Goal: Use online tool/utility: Utilize a website feature to perform a specific function

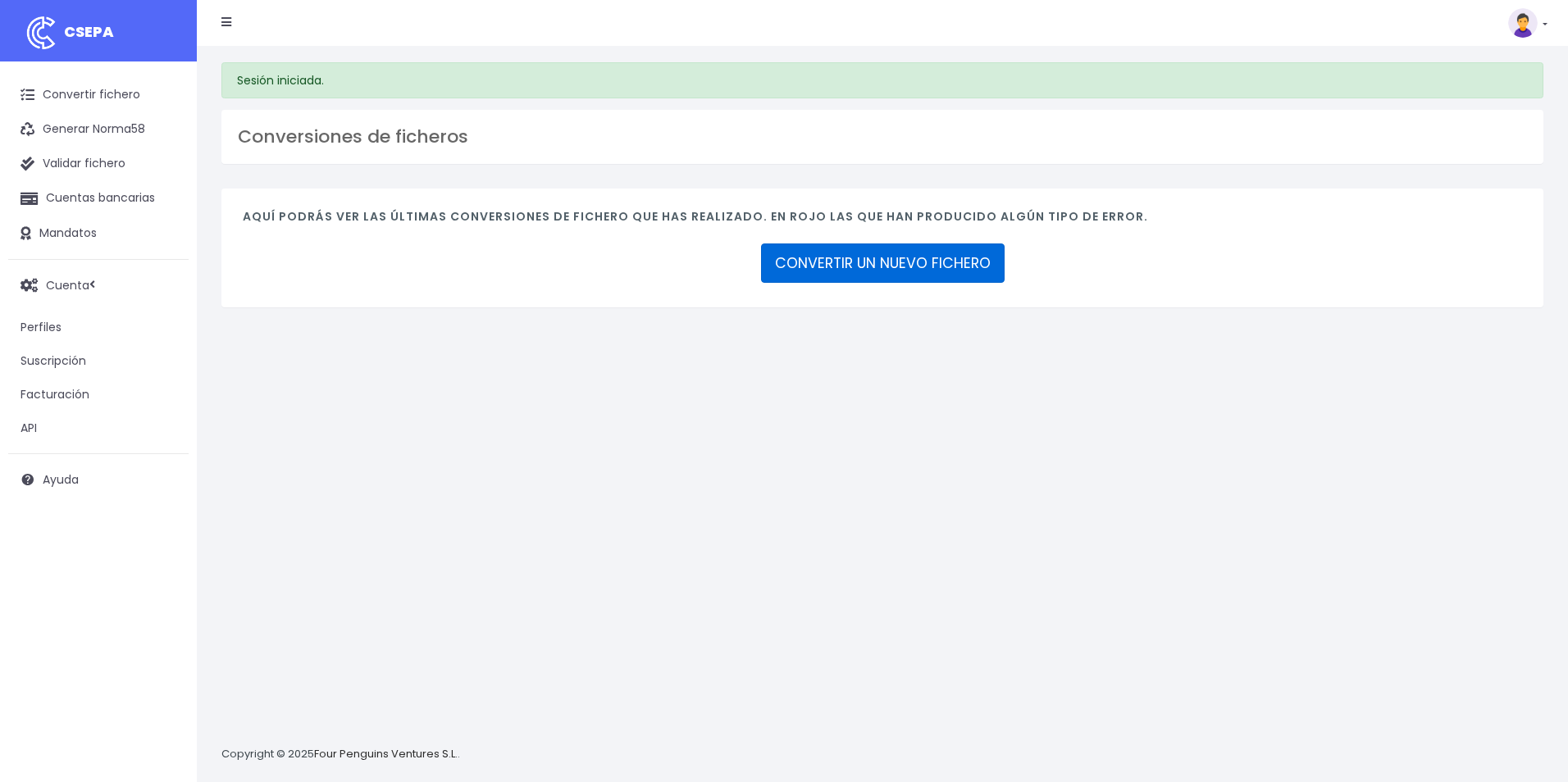
click at [904, 245] on link "CONVERTIR UN NUEVO FICHERO" at bounding box center [883, 263] width 244 height 39
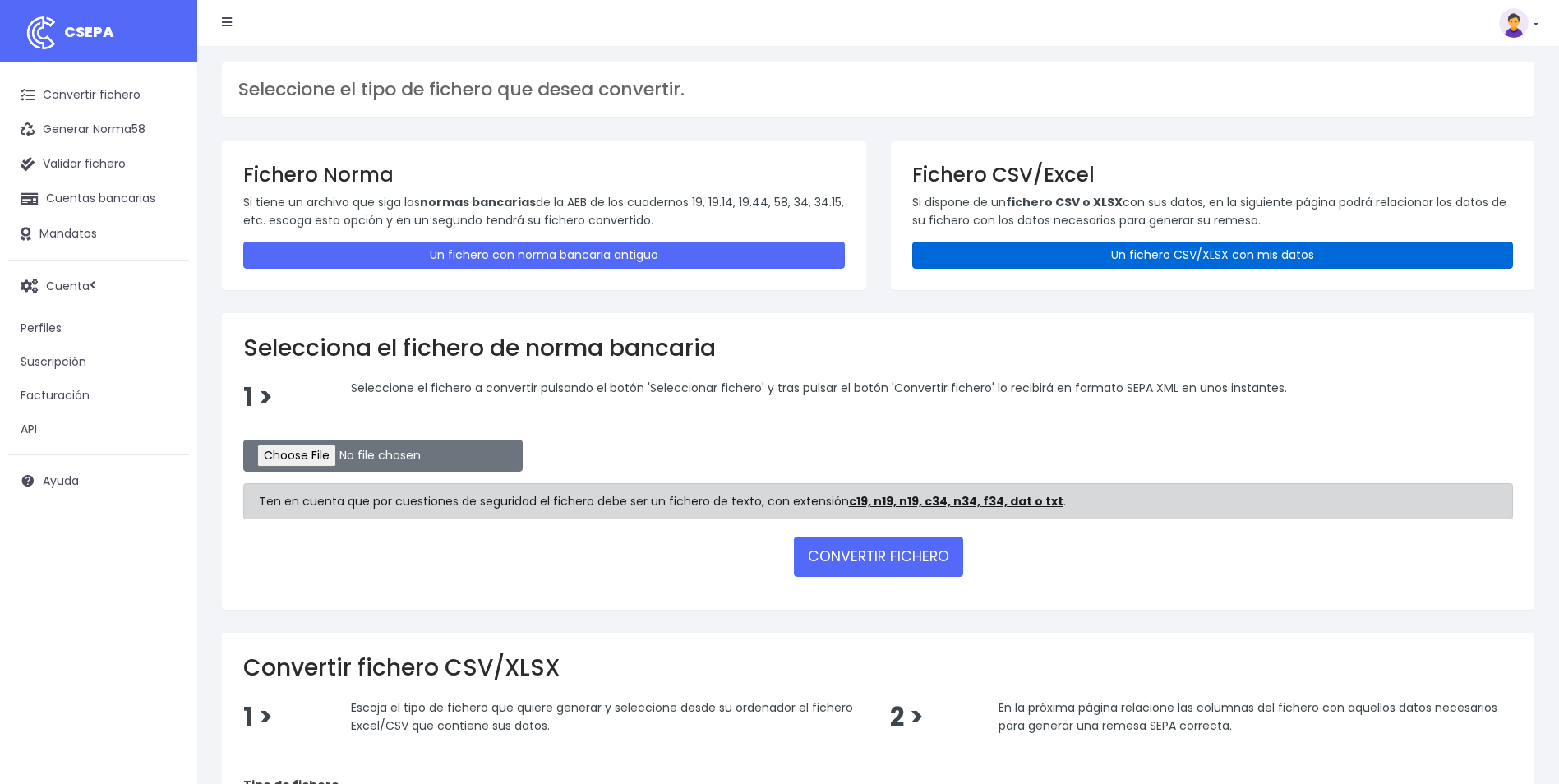
click at [1027, 260] on link "Un fichero CSV/XLSX con mis datos" at bounding box center [1213, 255] width 601 height 28
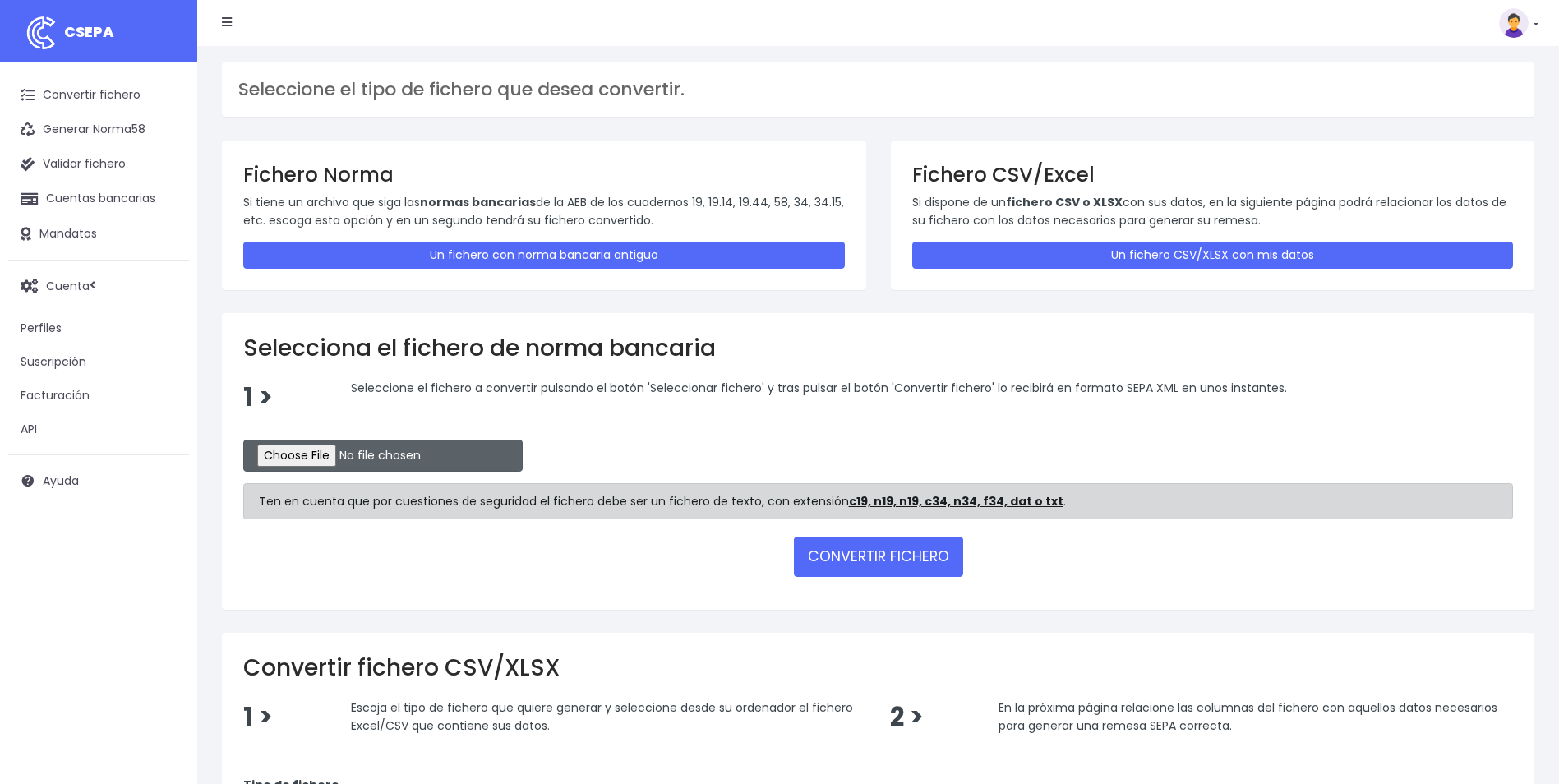
click at [297, 465] on input "file" at bounding box center [383, 455] width 279 height 32
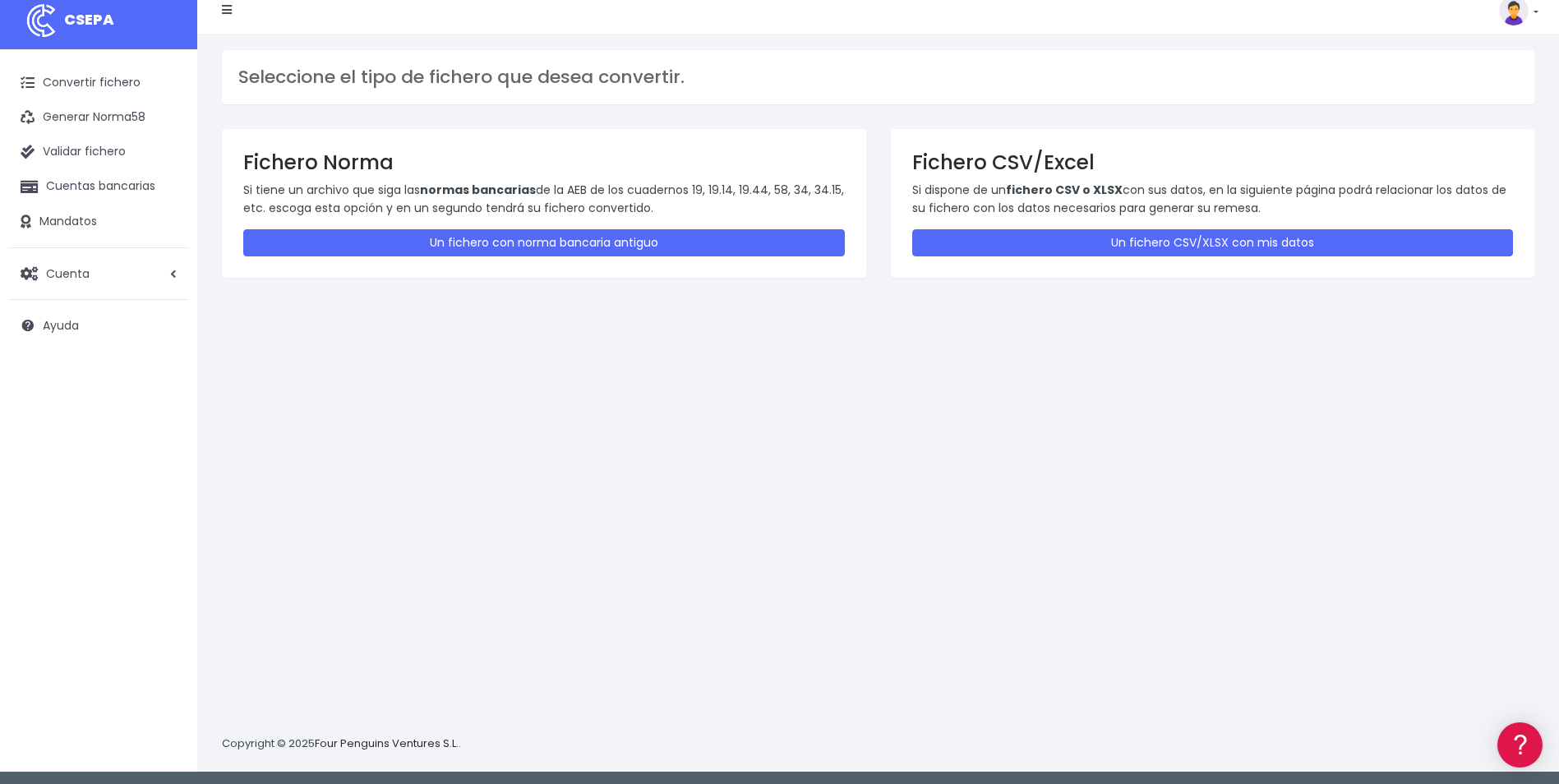
scroll to position [16, 0]
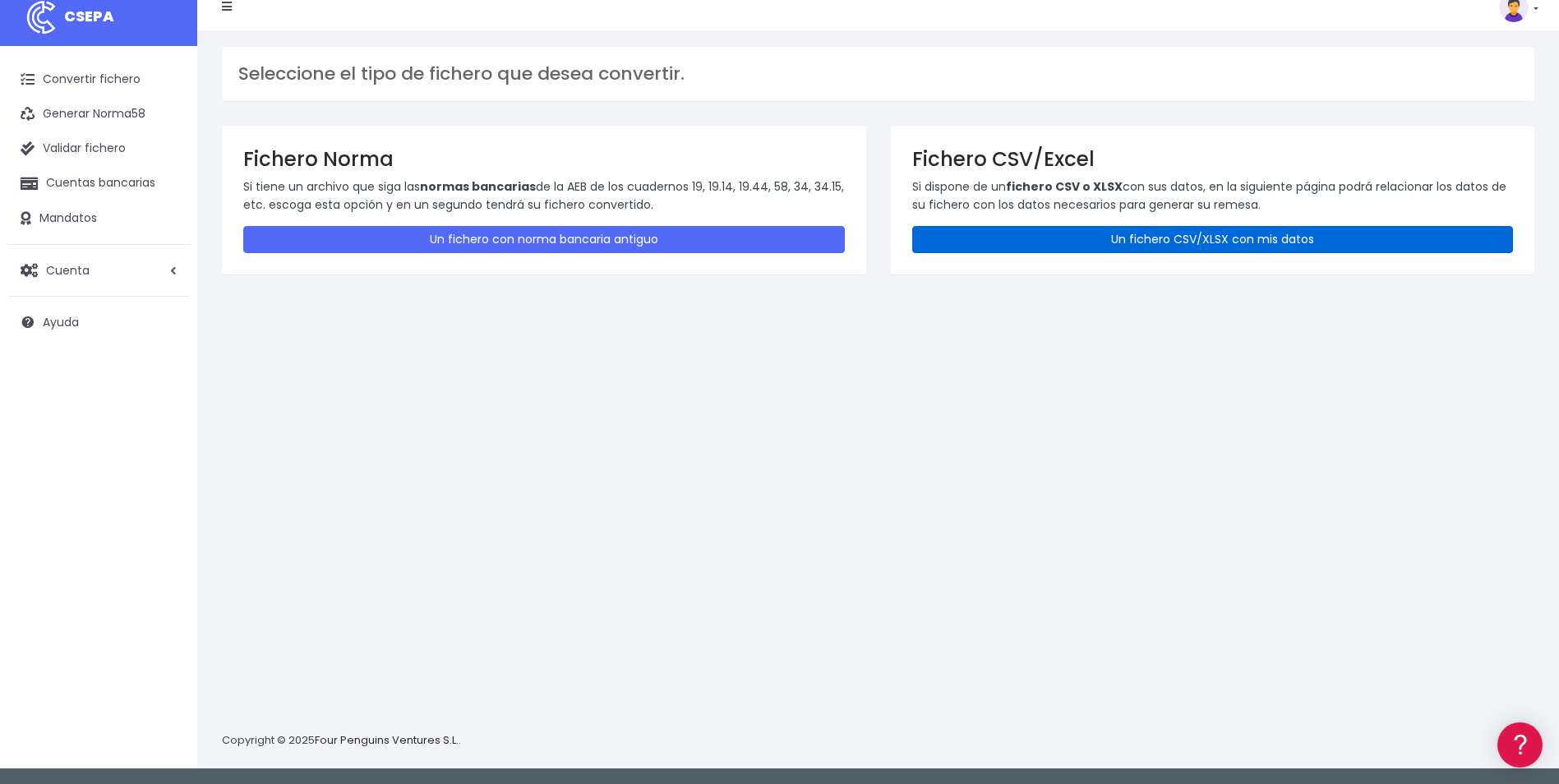
click at [988, 234] on link "Un fichero CSV/XLSX con mis datos" at bounding box center [1213, 239] width 601 height 28
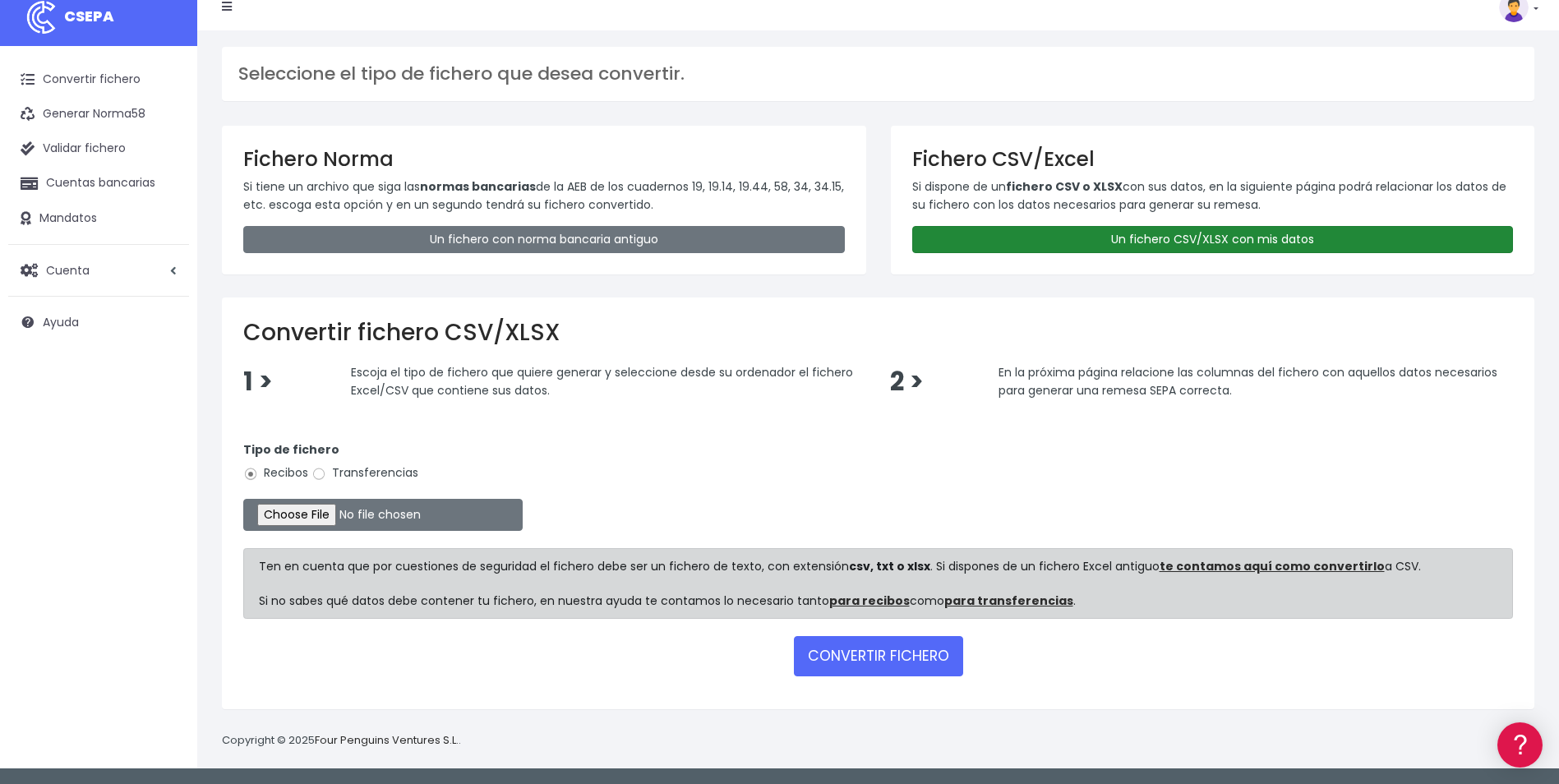
scroll to position [0, 0]
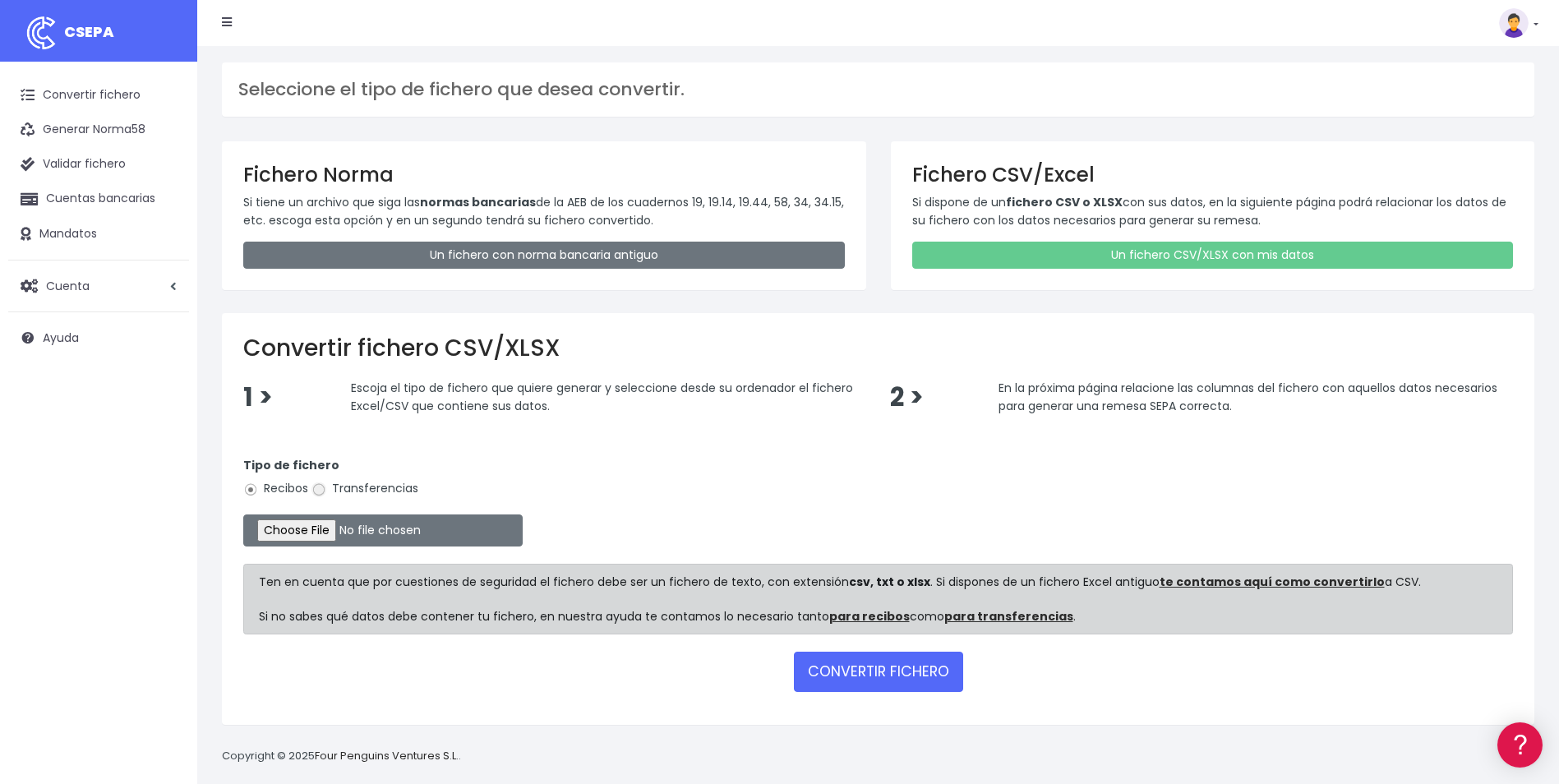
click at [325, 493] on input "Transferencias" at bounding box center [319, 490] width 15 height 15
radio input "true"
click at [323, 525] on input "file" at bounding box center [383, 530] width 279 height 32
type input "C:\fakepath\Trasferencia Manual SEPA 29.09.2025_0534 ES 11.324,70 EUR.csv"
click at [874, 666] on button "CONVERTIR FICHERO" at bounding box center [878, 671] width 169 height 39
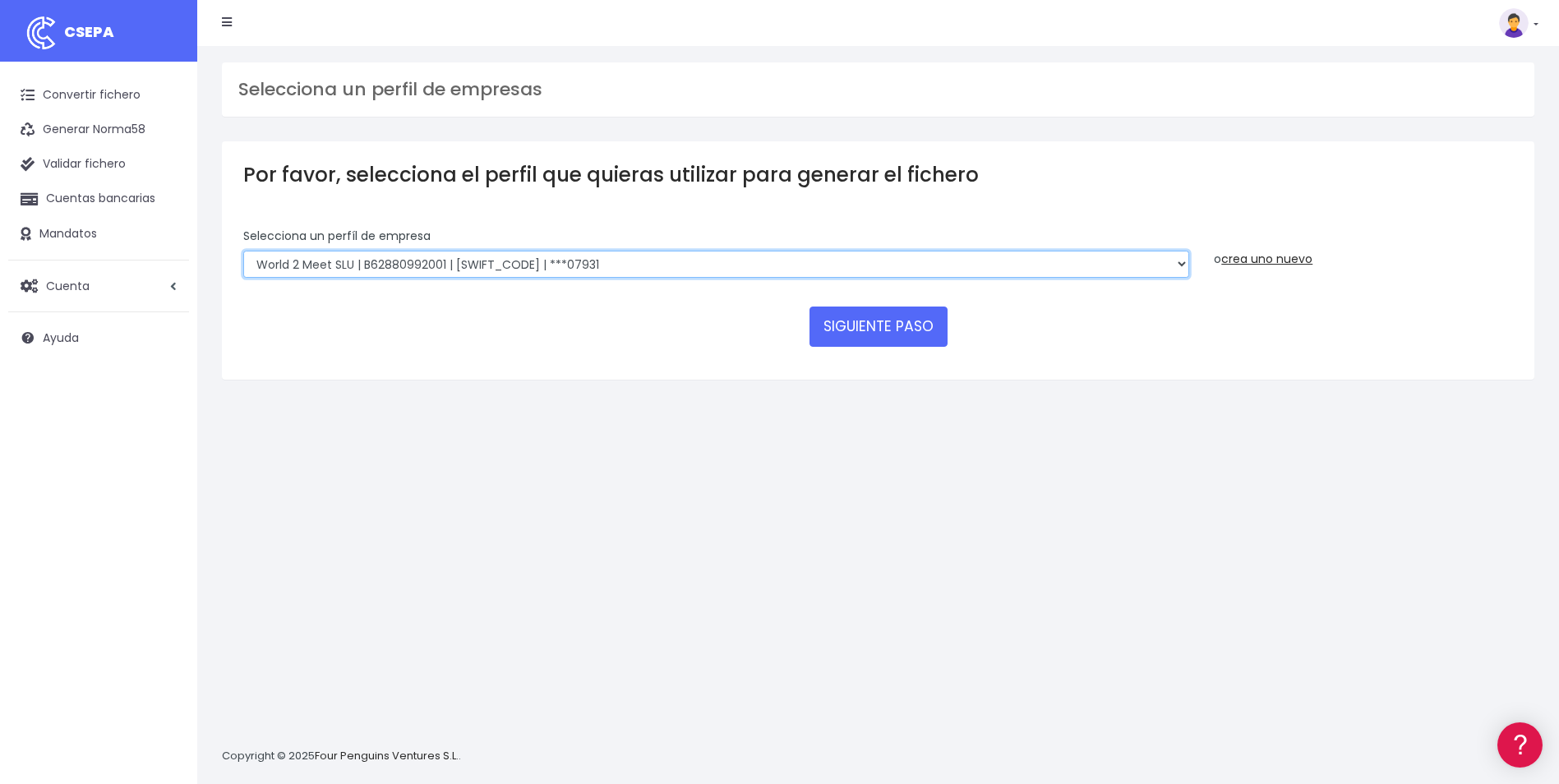
click at [546, 261] on select "World 2 Meet SLU | B62880992001 | BSABESBBXXX | ***97721 WORLD2MEET,S.L.U | B62…" at bounding box center [717, 265] width 946 height 28
select select "563"
click at [244, 251] on select "World 2 Meet SLU | B62880992001 | BSABESBBXXX | ***97721 WORLD2MEET,S.L.U | B62…" at bounding box center [717, 265] width 946 height 28
click at [879, 331] on button "SIGUIENTE PASO" at bounding box center [879, 326] width 138 height 39
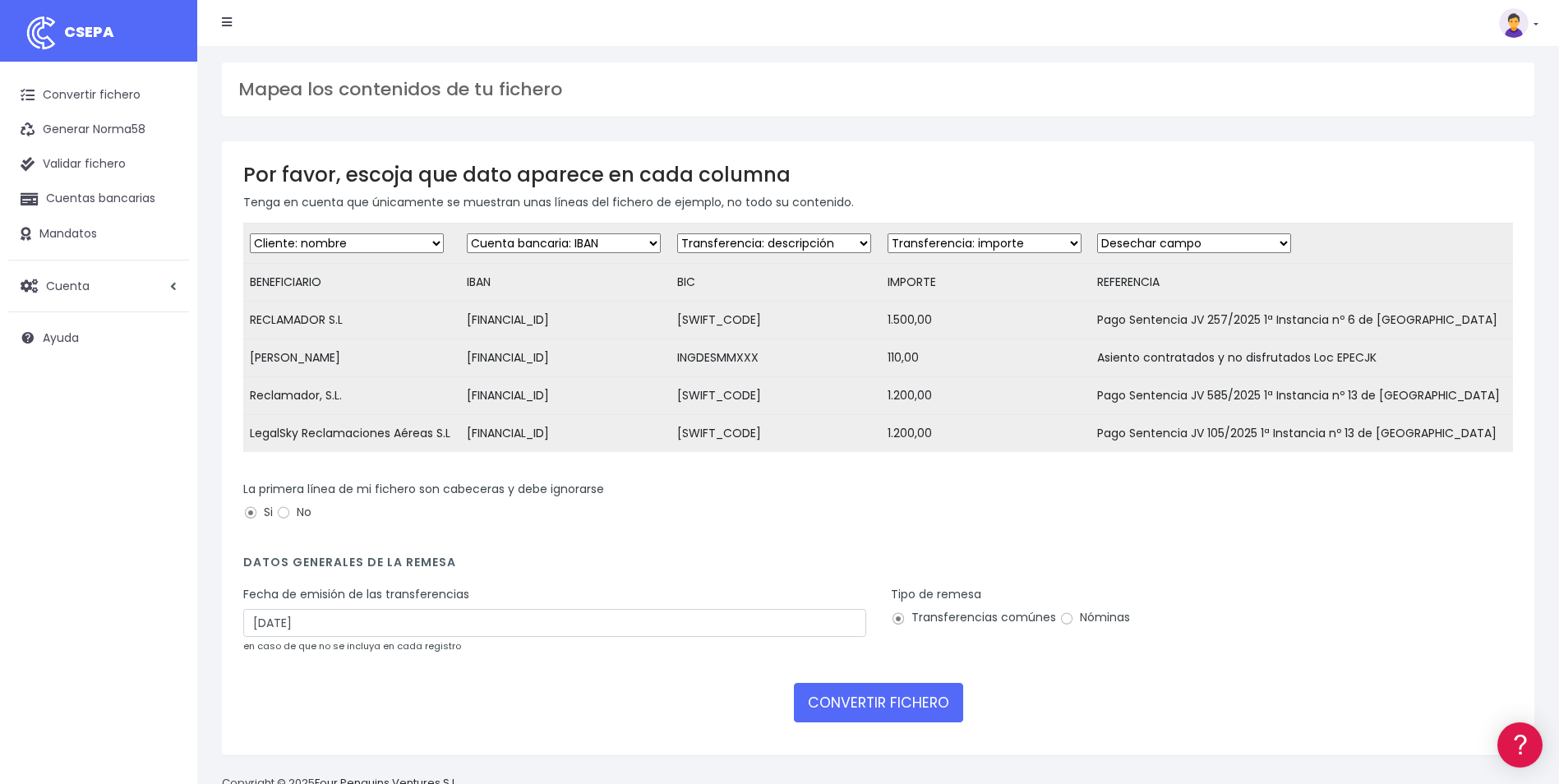
click at [417, 241] on select "Desechar campo Cliente: nombre Cliente: DNI Cliente: Email Cliente: referencia …" at bounding box center [347, 244] width 194 height 20
click at [250, 234] on select "Desechar campo Cliente: nombre Cliente: DNI Cliente: Email Cliente: referencia …" at bounding box center [347, 244] width 194 height 20
click at [756, 244] on select "Desechar campo Cliente: nombre Cliente: DNI Cliente: Email Cliente: referencia …" at bounding box center [774, 244] width 194 height 20
select select "bic"
click at [677, 234] on select "Desechar campo Cliente: nombre Cliente: DNI Cliente: Email Cliente: referencia …" at bounding box center [774, 244] width 194 height 20
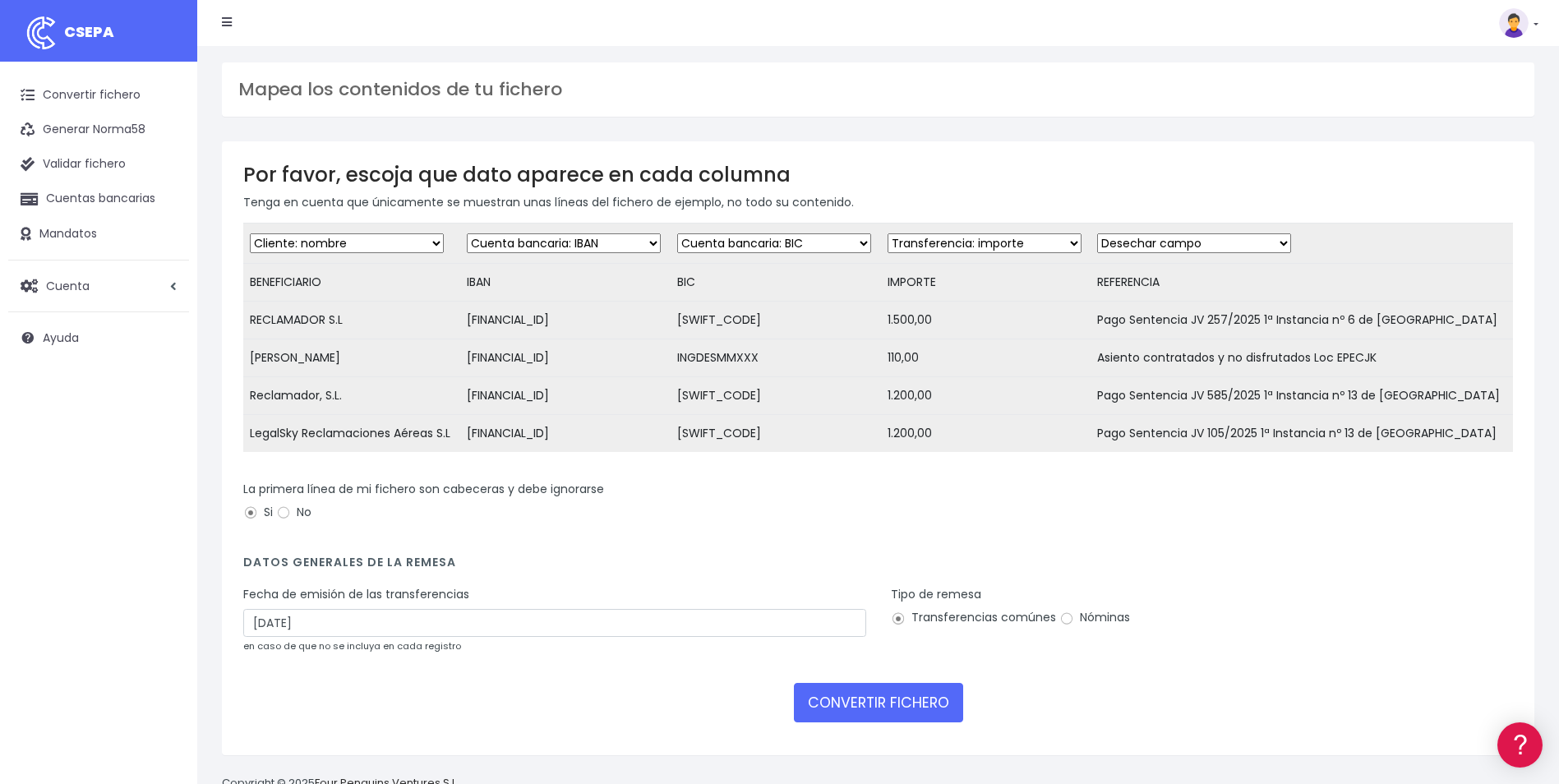
click at [1258, 247] on select "Desechar campo Cliente: nombre Cliente: DNI Cliente: Email Cliente: referencia …" at bounding box center [1194, 244] width 194 height 20
select select "description"
click at [1098, 234] on select "Desechar campo Cliente: nombre Cliente: DNI Cliente: Email Cliente: referencia …" at bounding box center [1194, 244] width 194 height 20
click at [460, 627] on input "01/10/2025" at bounding box center [555, 623] width 623 height 28
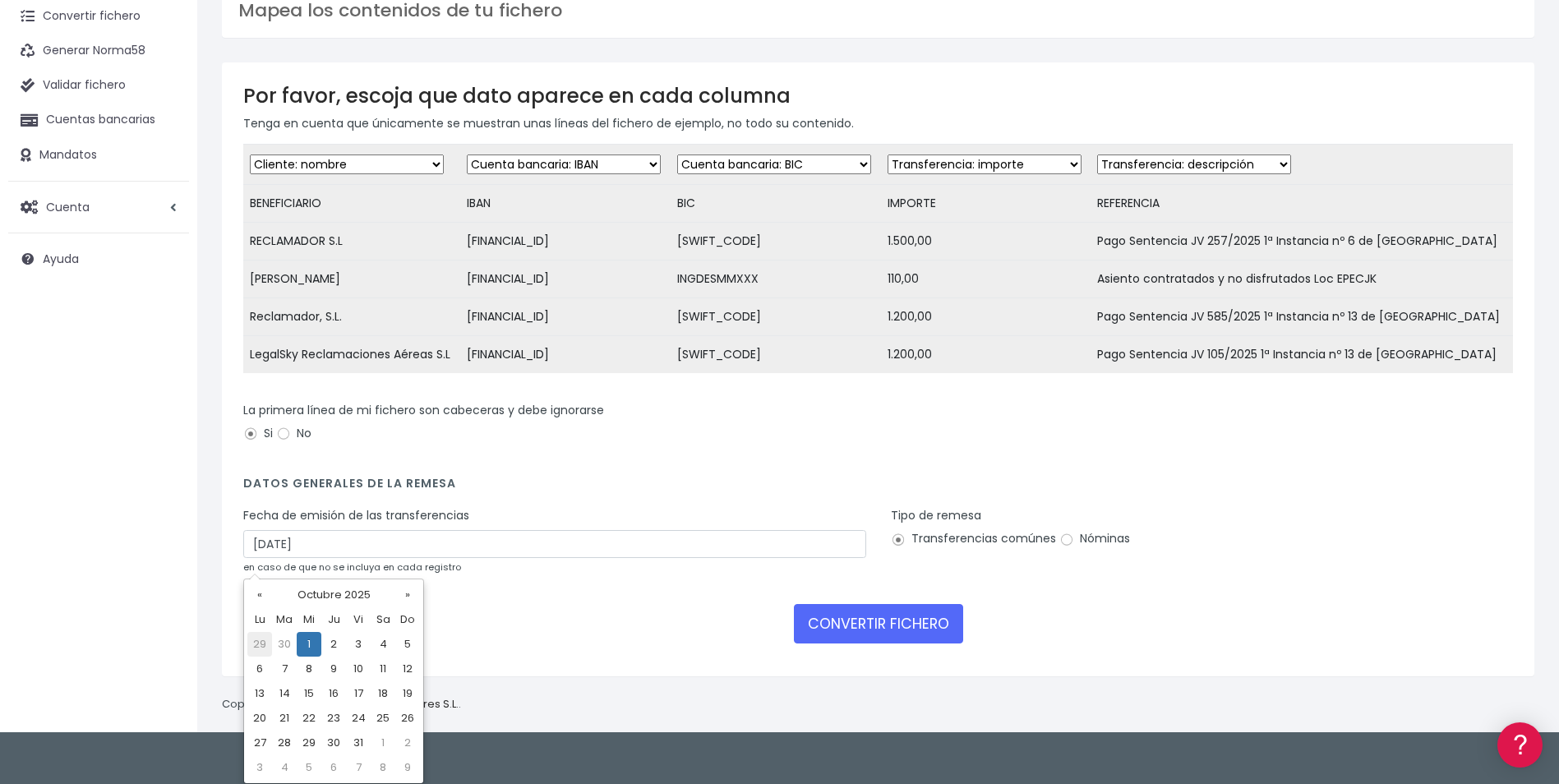
click at [266, 646] on td "29" at bounding box center [260, 645] width 25 height 25
type input "29/09/2025"
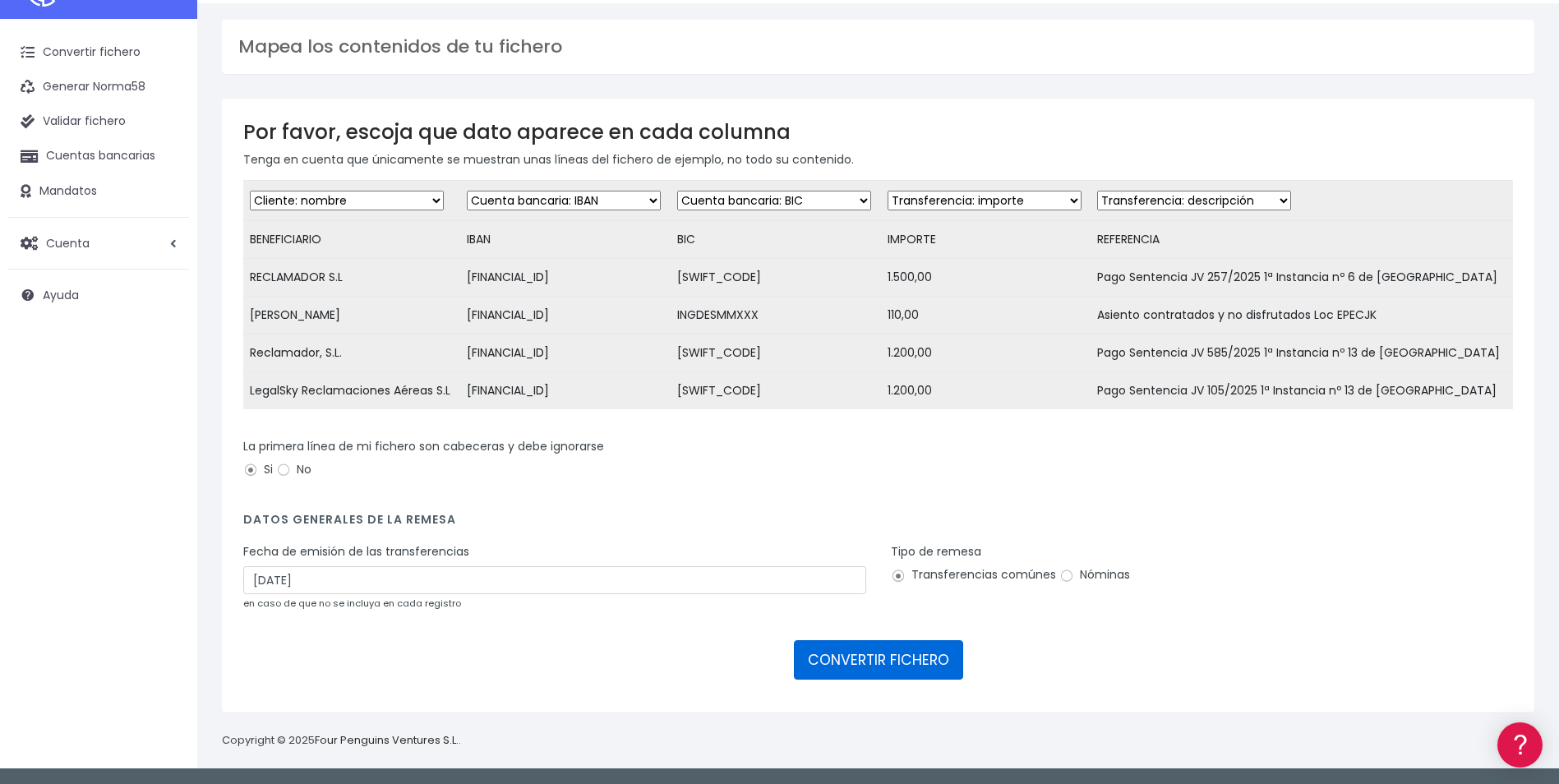
click at [876, 665] on button "CONVERTIR FICHERO" at bounding box center [878, 660] width 169 height 39
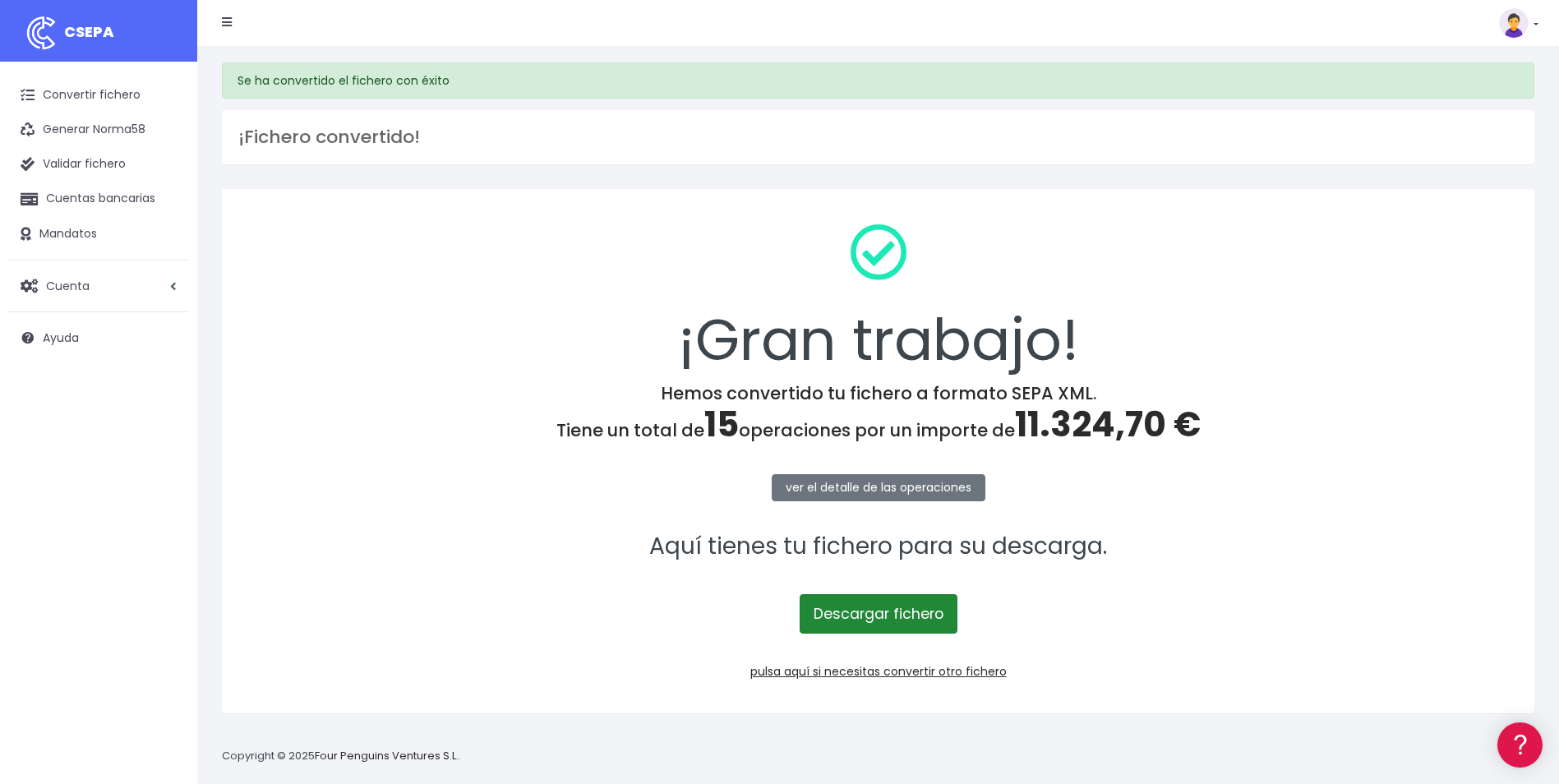
click at [910, 628] on link "Descargar fichero" at bounding box center [878, 613] width 158 height 39
